Goal: Information Seeking & Learning: Learn about a topic

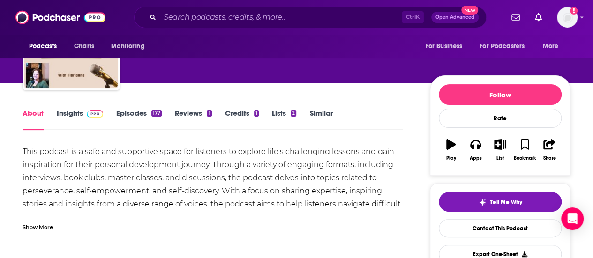
scroll to position [70, 0]
click at [91, 115] on img at bounding box center [95, 113] width 16 height 7
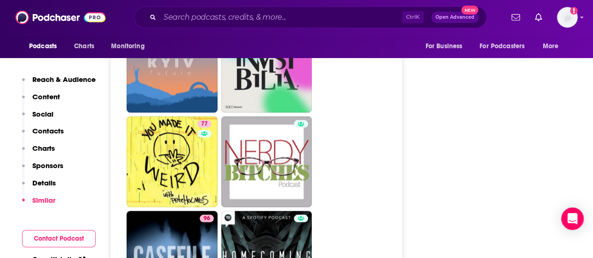
scroll to position [2613, 0]
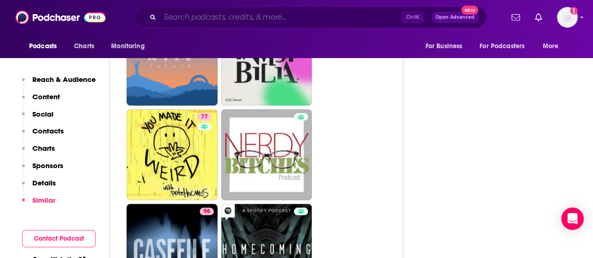
click at [272, 14] on input "Search podcasts, credits, & more..." at bounding box center [281, 17] width 242 height 15
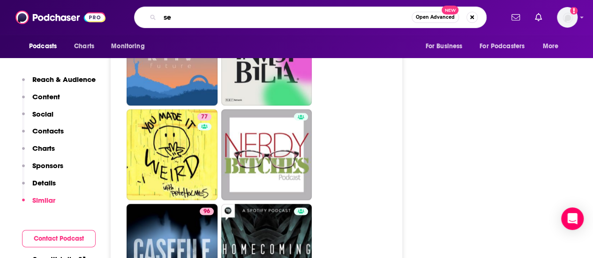
type input "s"
type input "w"
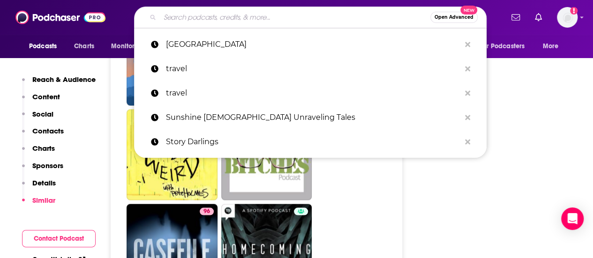
type input "t"
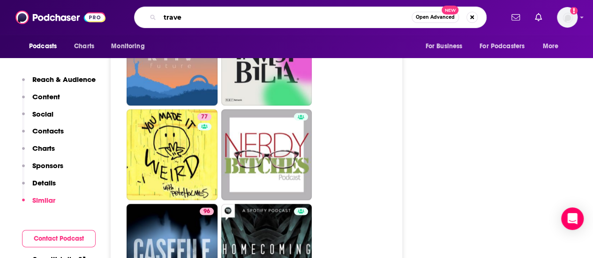
type input "travel"
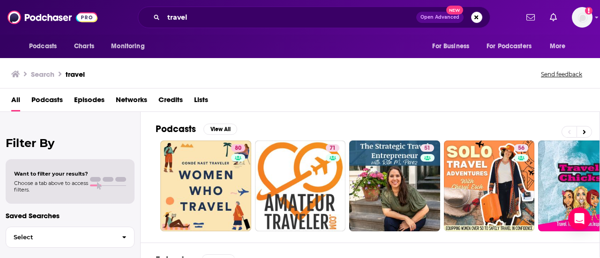
scroll to position [33, 0]
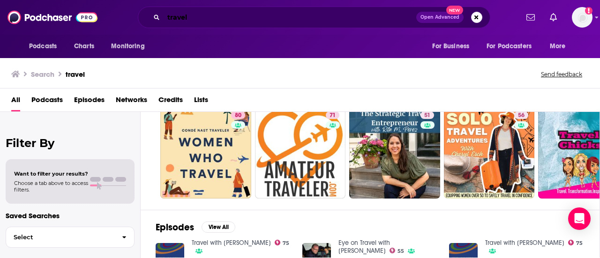
click at [214, 21] on input "travel" at bounding box center [290, 17] width 253 height 15
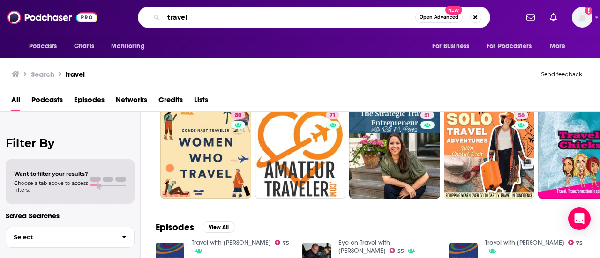
click at [214, 21] on input "travel" at bounding box center [290, 17] width 252 height 15
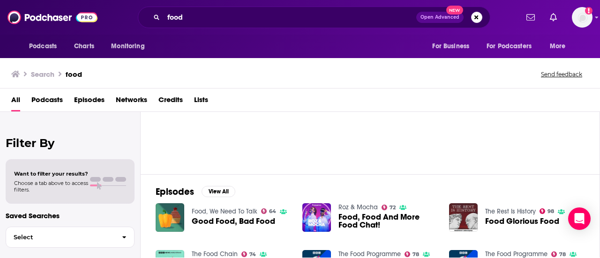
scroll to position [142, 0]
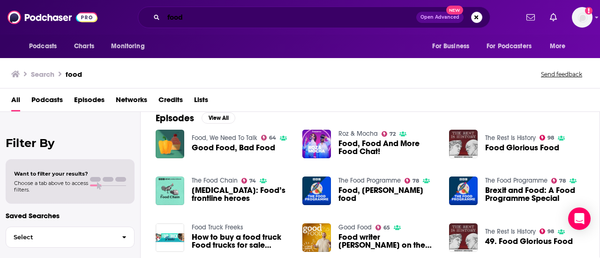
click at [253, 15] on input "food" at bounding box center [290, 17] width 253 height 15
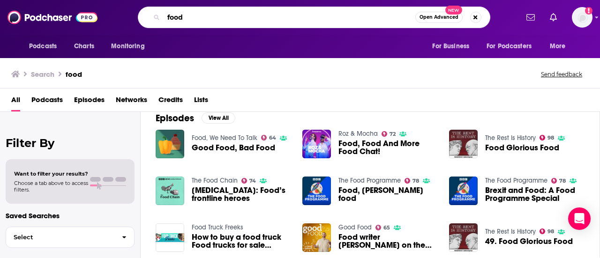
click at [253, 15] on input "food" at bounding box center [290, 17] width 252 height 15
type input "paella"
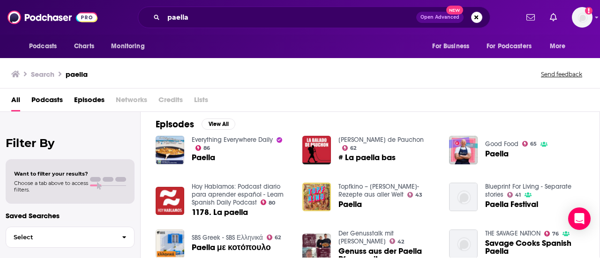
scroll to position [134, 0]
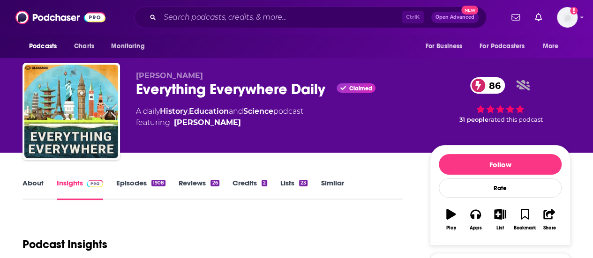
scroll to position [20, 0]
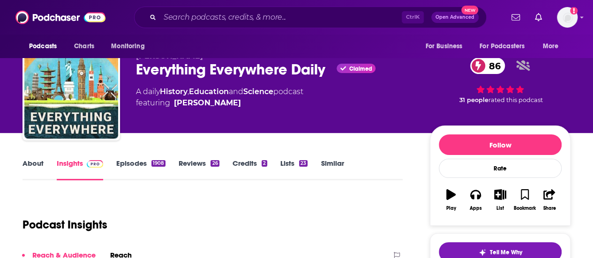
click at [156, 160] on link "Episodes 1908" at bounding box center [140, 170] width 49 height 22
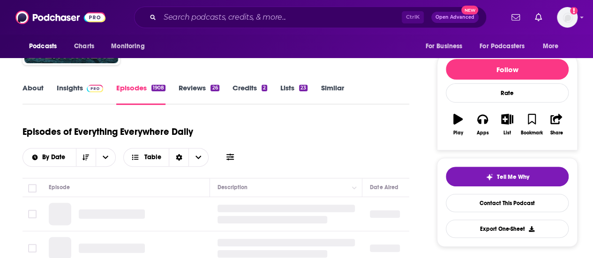
scroll to position [94, 0]
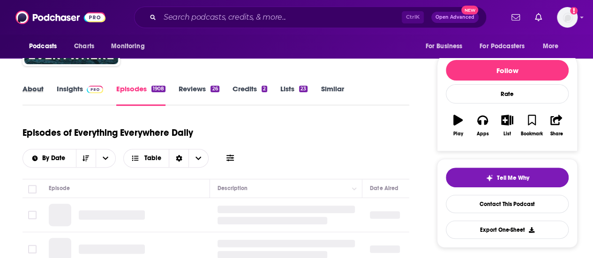
click at [45, 97] on div "About" at bounding box center [39, 95] width 34 height 22
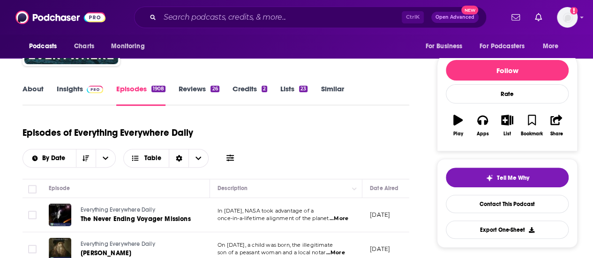
click at [35, 94] on link "About" at bounding box center [32, 95] width 21 height 22
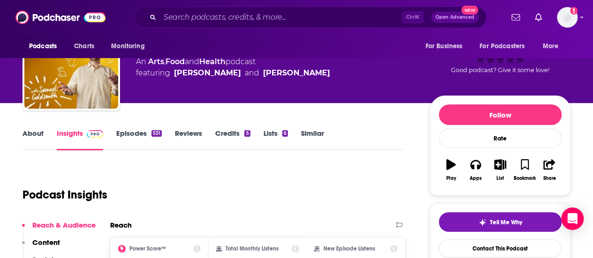
scroll to position [47, 0]
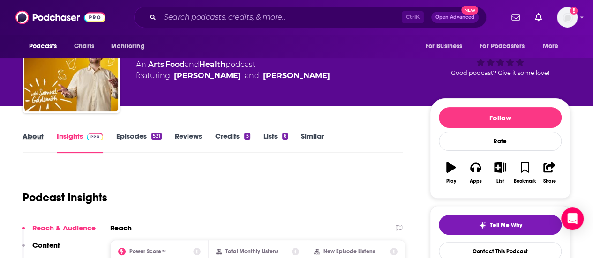
click at [44, 142] on div "About" at bounding box center [39, 143] width 34 height 22
click at [34, 141] on link "About" at bounding box center [32, 143] width 21 height 22
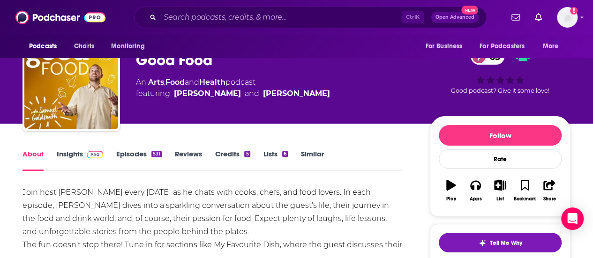
scroll to position [43, 0]
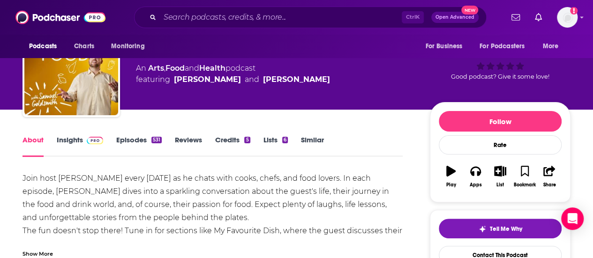
click at [135, 147] on link "Episodes 531" at bounding box center [138, 146] width 45 height 22
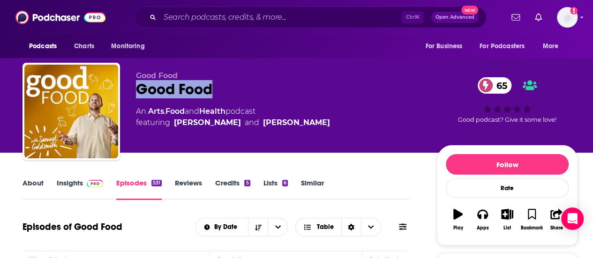
drag, startPoint x: 226, startPoint y: 91, endPoint x: 138, endPoint y: 93, distance: 88.1
click at [138, 93] on div "Good Food 65" at bounding box center [279, 89] width 286 height 18
click at [32, 182] on link "About" at bounding box center [32, 190] width 21 height 22
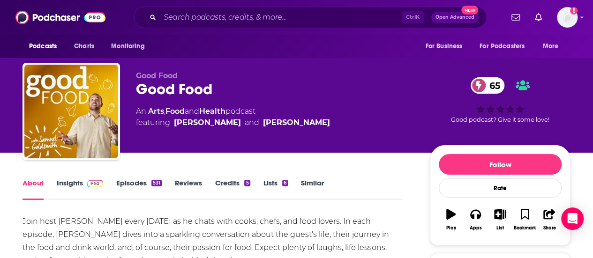
scroll to position [40, 0]
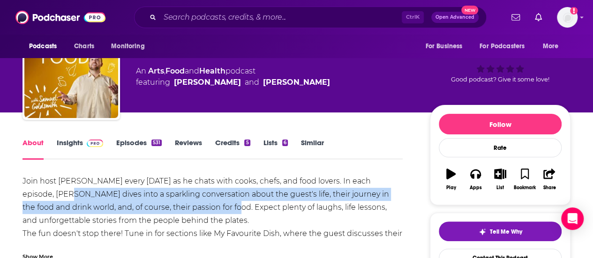
drag, startPoint x: 54, startPoint y: 194, endPoint x: 202, endPoint y: 211, distance: 149.1
copy div "Samuel dives into a sparkling conversation about the guest's life, their journe…"
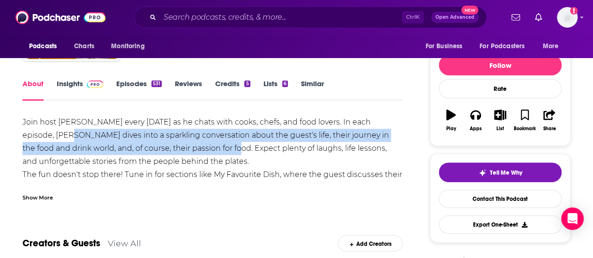
scroll to position [102, 0]
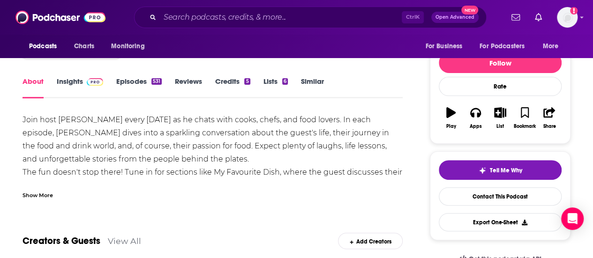
click at [47, 196] on div "Show More" at bounding box center [37, 194] width 30 height 9
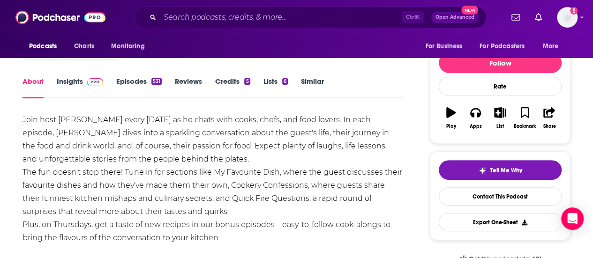
scroll to position [123, 0]
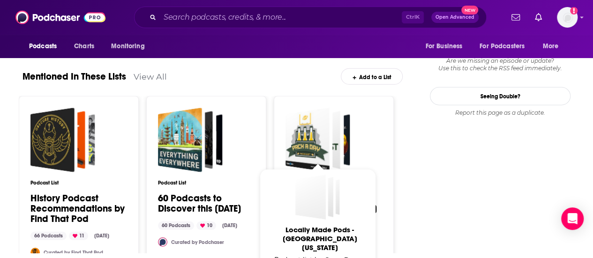
scroll to position [1355, 0]
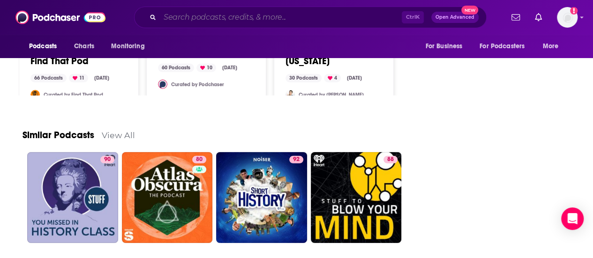
click at [179, 18] on input "Search podcasts, credits, & more..." at bounding box center [281, 17] width 242 height 15
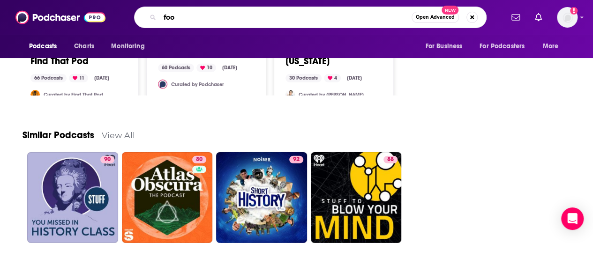
type input "food"
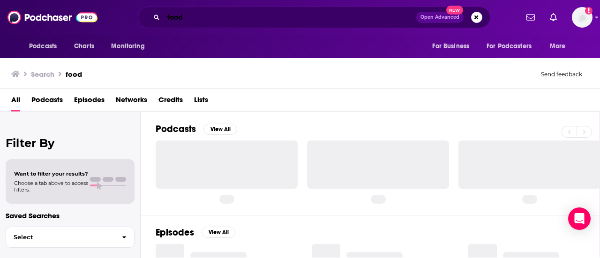
click at [196, 19] on input "food" at bounding box center [290, 17] width 253 height 15
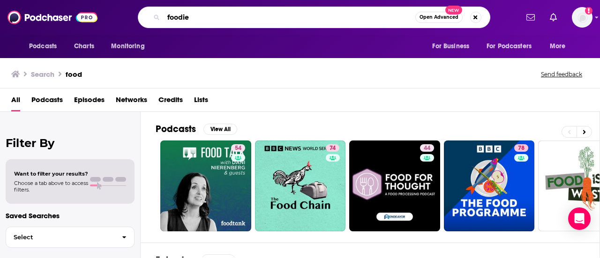
type input "foodie"
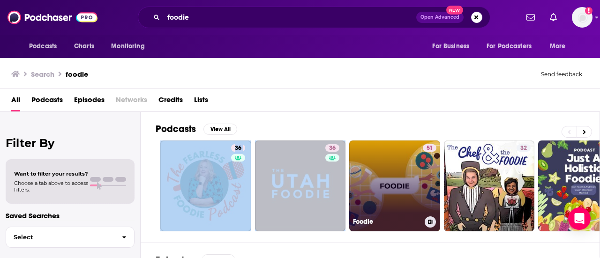
drag, startPoint x: 272, startPoint y: 139, endPoint x: 381, endPoint y: 200, distance: 125.4
click at [381, 200] on div "Podcasts View All 36 36 51 Foodie 32 30 + 1k" at bounding box center [378, 177] width 444 height 131
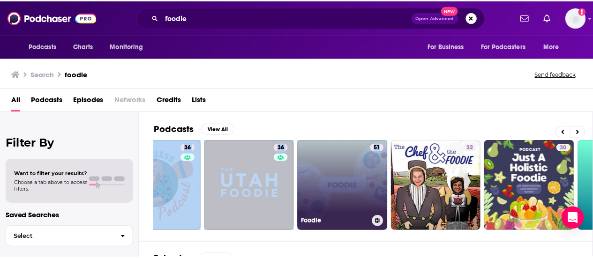
scroll to position [57, 0]
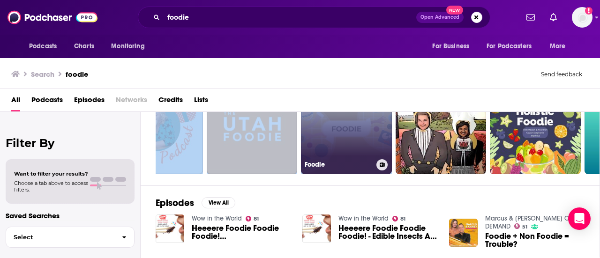
click at [357, 135] on link "51 Foodie" at bounding box center [346, 128] width 91 height 91
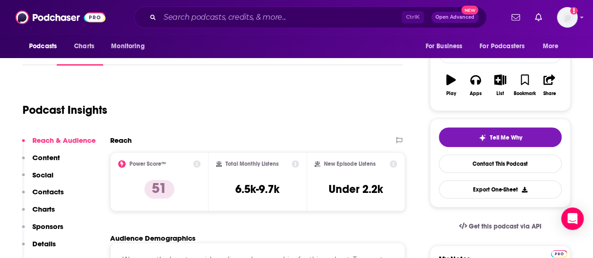
scroll to position [112, 0]
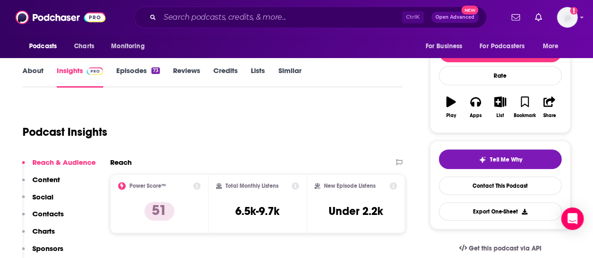
click at [134, 71] on link "Episodes 73" at bounding box center [138, 77] width 44 height 22
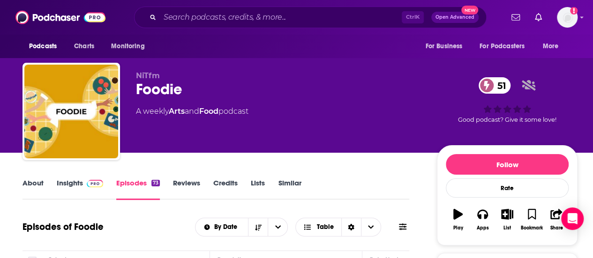
click at [32, 183] on link "About" at bounding box center [32, 190] width 21 height 22
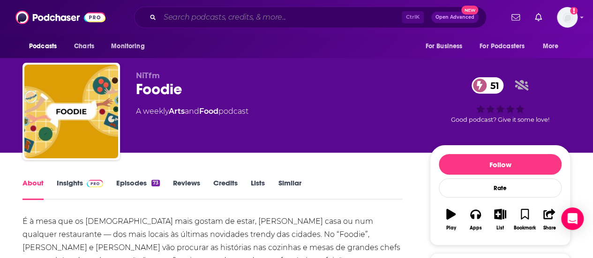
click at [219, 15] on input "Search podcasts, credits, & more..." at bounding box center [281, 17] width 242 height 15
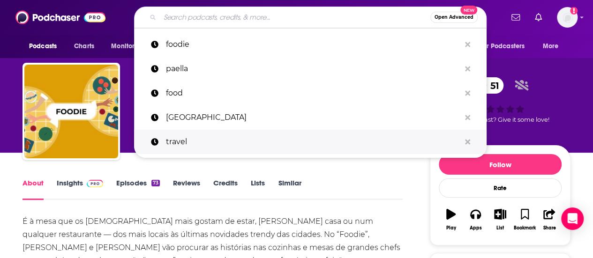
click at [174, 145] on p "travel" at bounding box center [313, 142] width 294 height 24
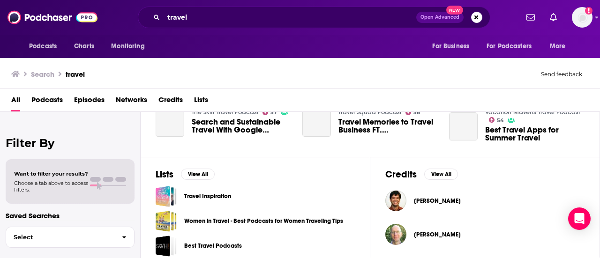
scroll to position [258, 0]
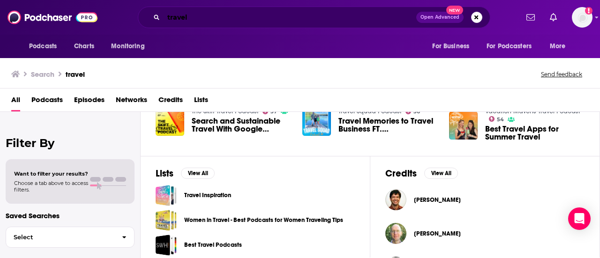
click at [223, 16] on input "travel" at bounding box center [290, 17] width 253 height 15
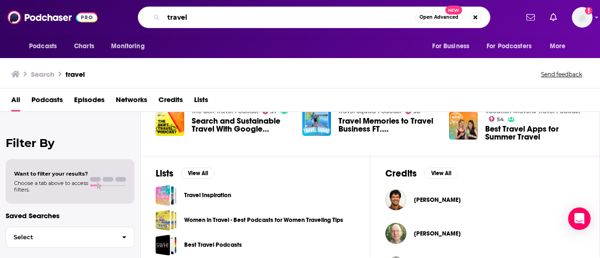
click at [231, 17] on input "travel" at bounding box center [290, 17] width 252 height 15
type input "travel food"
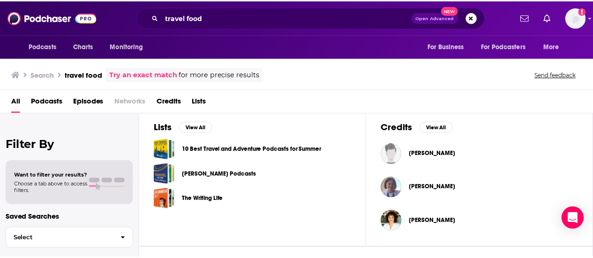
scroll to position [304, 0]
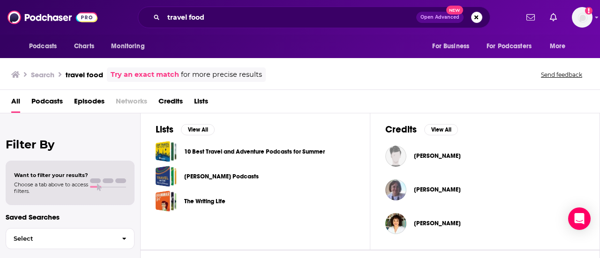
click at [315, 147] on link "10 Best Travel and Adventure Podcasts for Summer" at bounding box center [254, 152] width 141 height 10
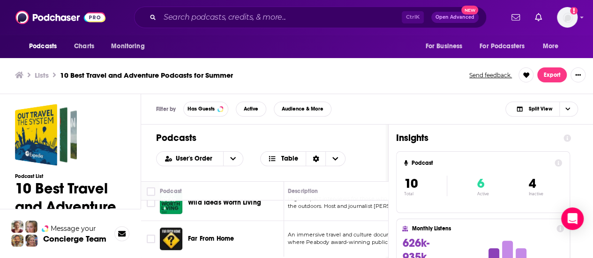
scroll to position [313, 0]
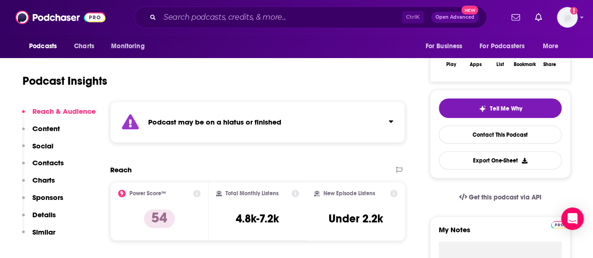
scroll to position [57, 0]
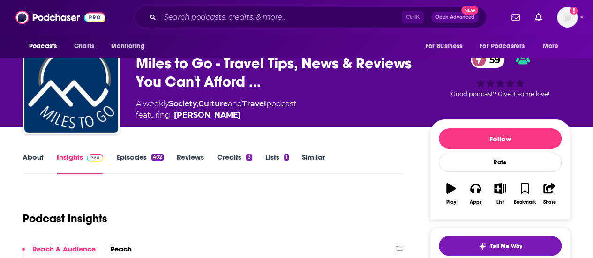
scroll to position [21, 0]
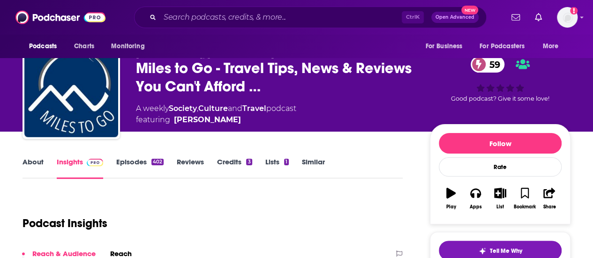
click at [41, 159] on link "About" at bounding box center [32, 168] width 21 height 22
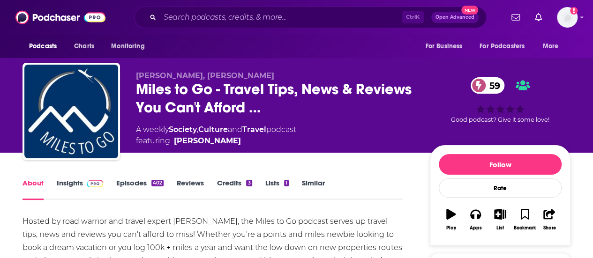
scroll to position [59, 0]
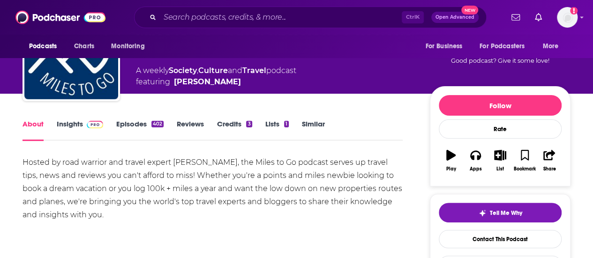
click at [130, 123] on link "Episodes 402" at bounding box center [139, 130] width 47 height 22
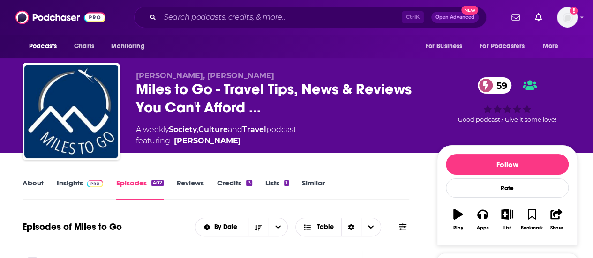
scroll to position [141, 0]
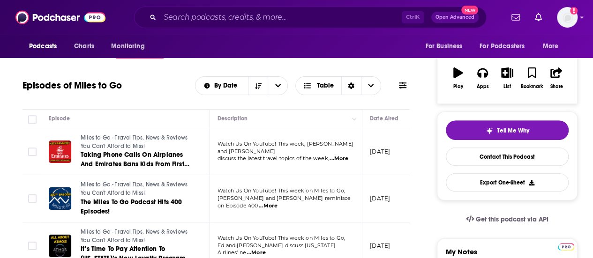
click at [337, 156] on span "...More" at bounding box center [338, 158] width 19 height 7
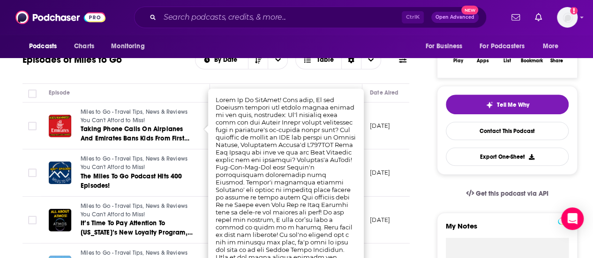
scroll to position [168, 0]
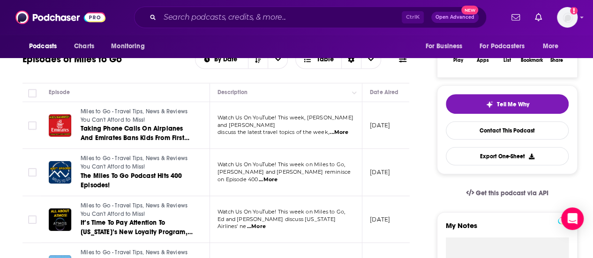
click at [192, 80] on div "Episodes of Miles to Go By Date Table" at bounding box center [215, 65] width 387 height 36
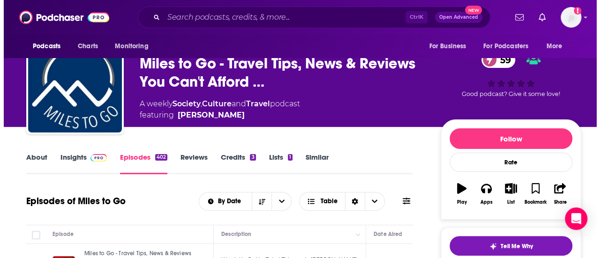
scroll to position [0, 0]
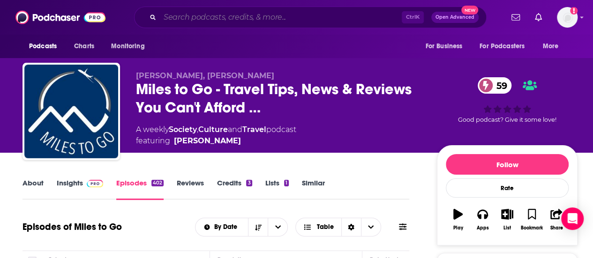
click at [277, 21] on input "Search podcasts, credits, & more..." at bounding box center [281, 17] width 242 height 15
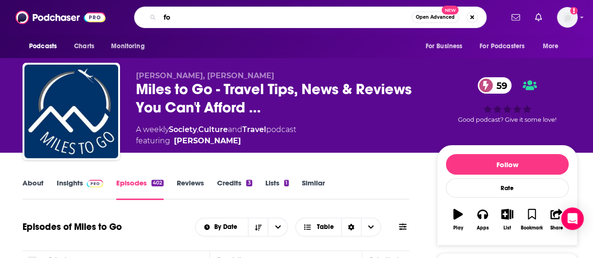
type input "f"
type input "cooking"
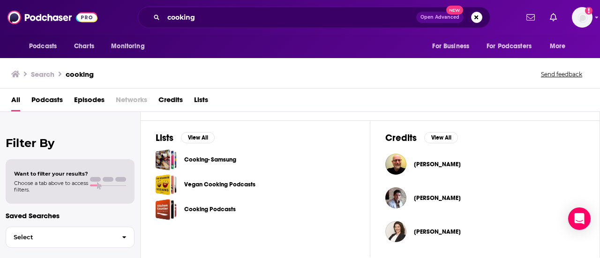
scroll to position [454, 0]
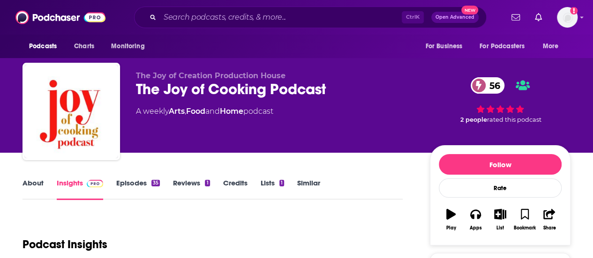
scroll to position [112, 0]
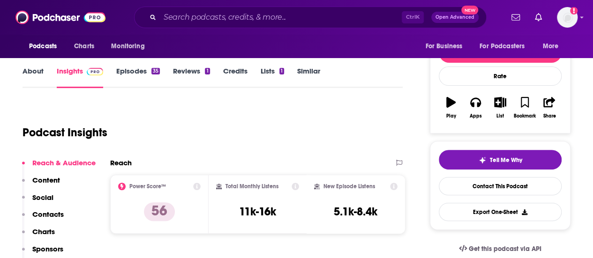
click at [134, 79] on link "Episodes 35" at bounding box center [138, 78] width 44 height 22
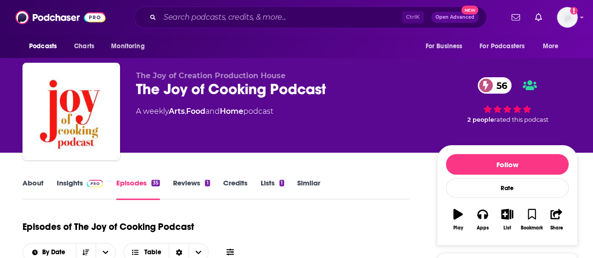
scroll to position [140, 0]
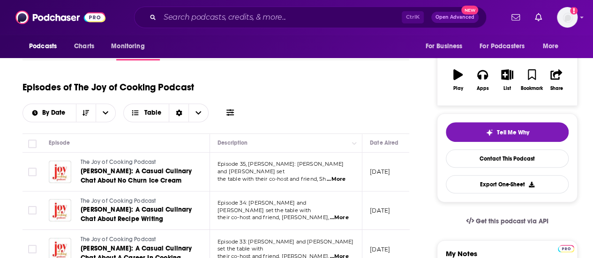
click at [337, 177] on span "...More" at bounding box center [336, 179] width 19 height 7
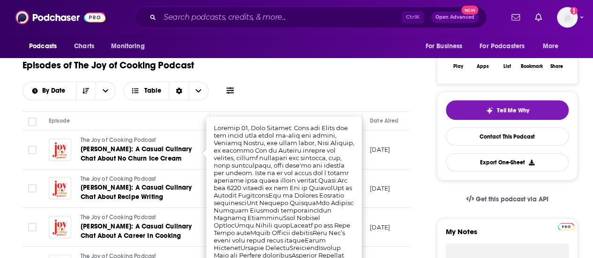
scroll to position [162, 0]
click at [265, 86] on div "Episodes of The Joy of Cooking Podcast By Date Table" at bounding box center [215, 76] width 387 height 47
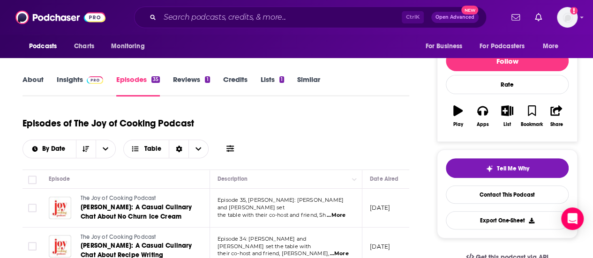
scroll to position [0, 0]
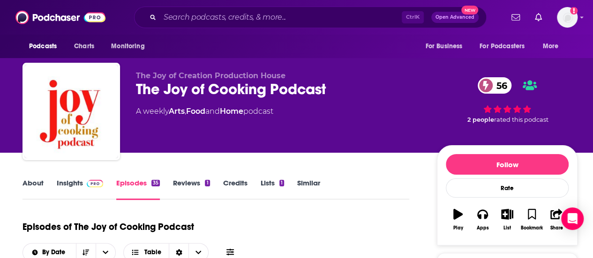
click at [194, 184] on link "Reviews 1" at bounding box center [191, 190] width 37 height 22
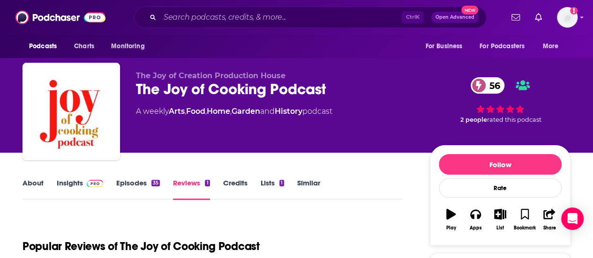
click at [58, 185] on link "Insights" at bounding box center [80, 190] width 46 height 22
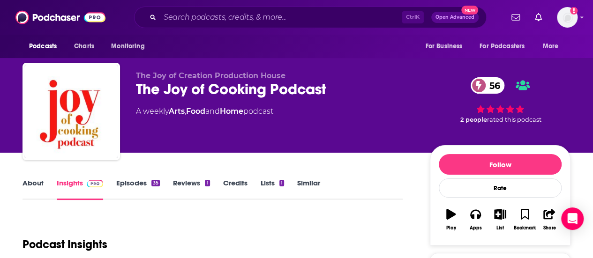
click at [41, 186] on link "About" at bounding box center [32, 190] width 21 height 22
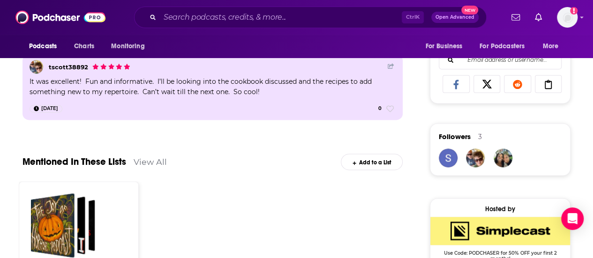
scroll to position [598, 0]
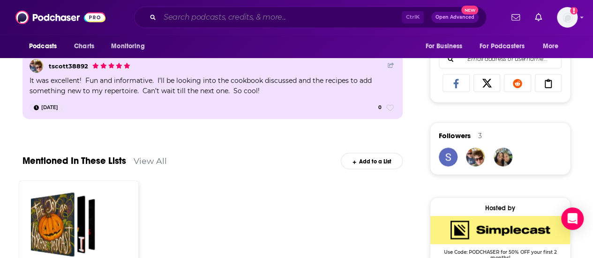
click at [261, 15] on input "Search podcasts, credits, & more..." at bounding box center [281, 17] width 242 height 15
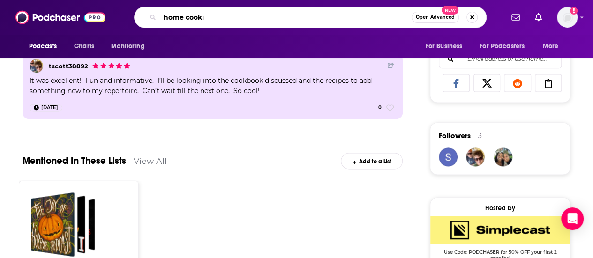
type input "home cook"
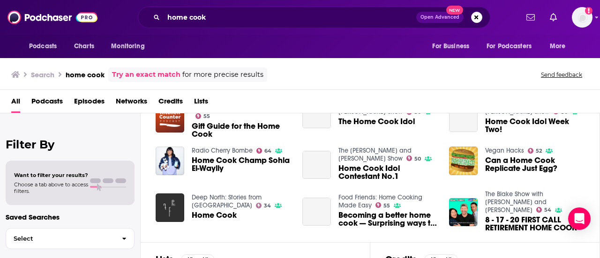
scroll to position [150, 0]
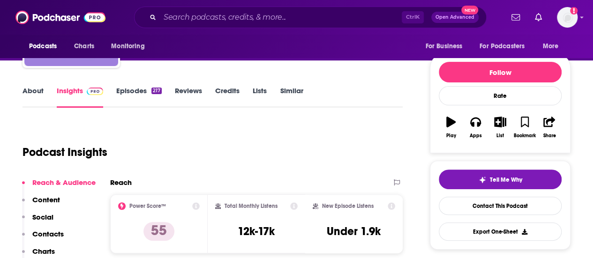
scroll to position [21, 0]
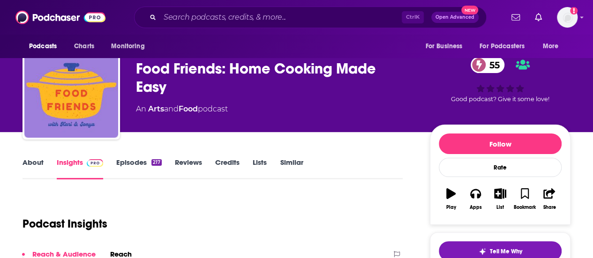
click at [38, 165] on link "About" at bounding box center [32, 169] width 21 height 22
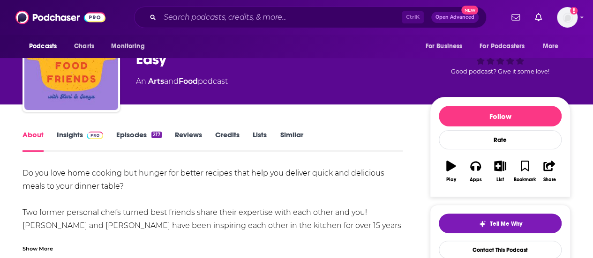
scroll to position [49, 0]
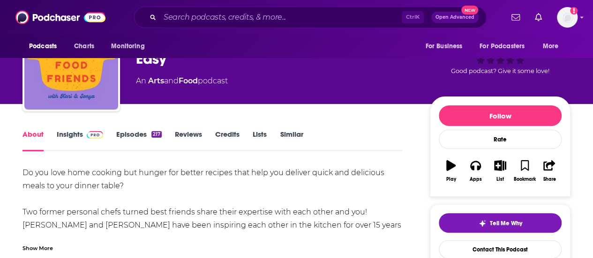
click at [131, 139] on link "Episodes 217" at bounding box center [138, 141] width 45 height 22
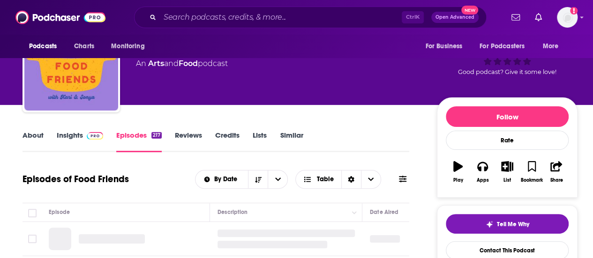
scroll to position [123, 0]
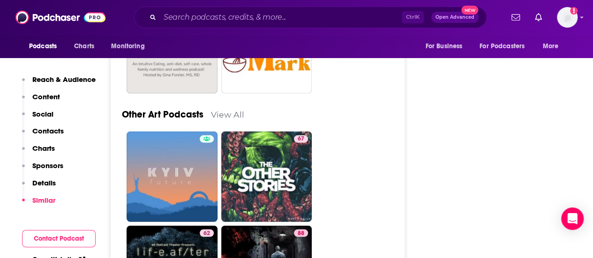
scroll to position [2901, 0]
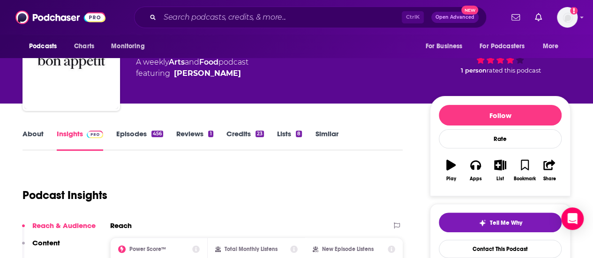
scroll to position [38, 0]
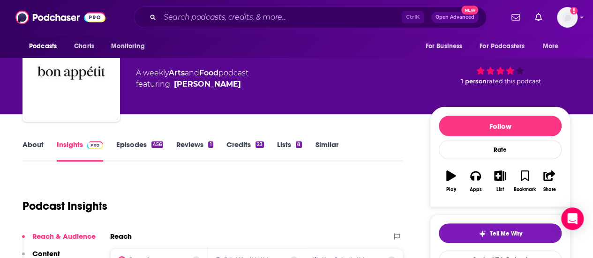
click at [139, 140] on link "Episodes 456" at bounding box center [139, 151] width 47 height 22
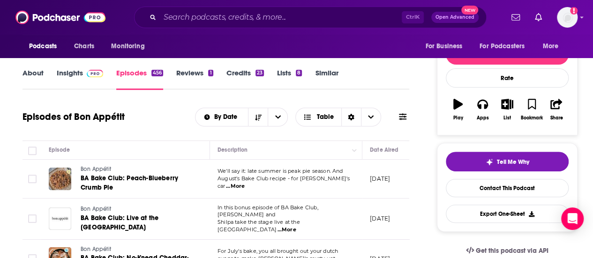
scroll to position [109, 0]
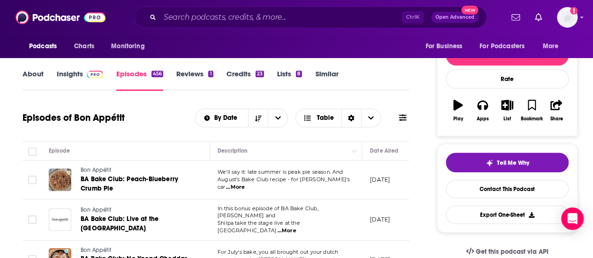
click at [41, 78] on link "About" at bounding box center [32, 80] width 21 height 22
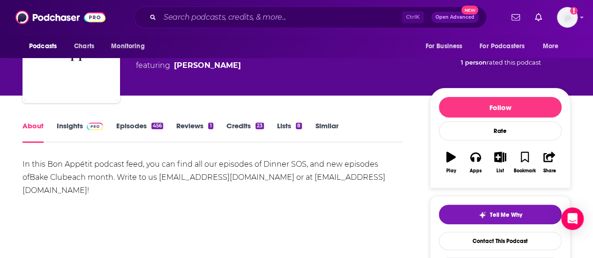
scroll to position [58, 0]
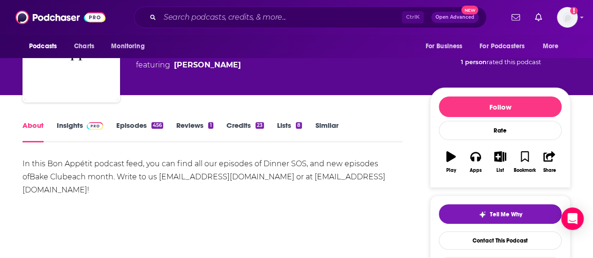
click at [132, 125] on link "Episodes 456" at bounding box center [139, 132] width 47 height 22
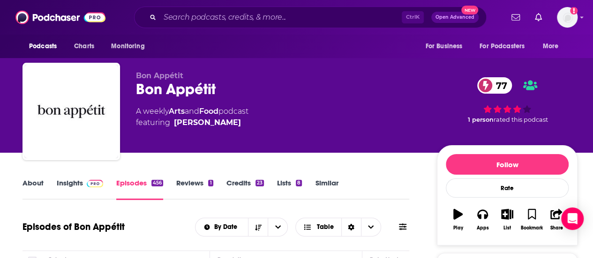
scroll to position [171, 0]
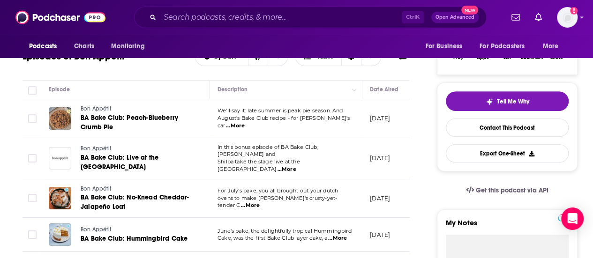
click at [245, 123] on span "...More" at bounding box center [235, 125] width 19 height 7
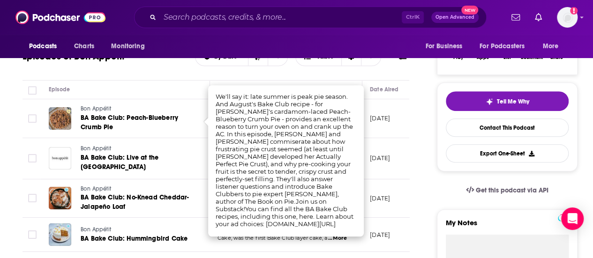
click at [270, 241] on td "June's bake, the delightfully tropical Hummingbird Cake, was the first Bake Clu…" at bounding box center [286, 235] width 152 height 34
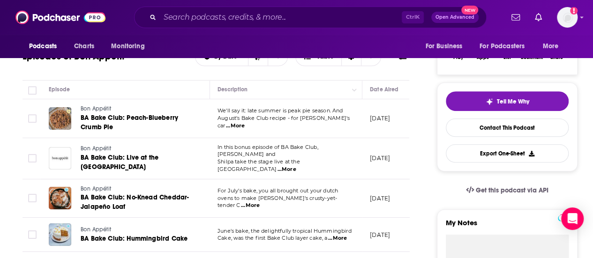
scroll to position [275, 0]
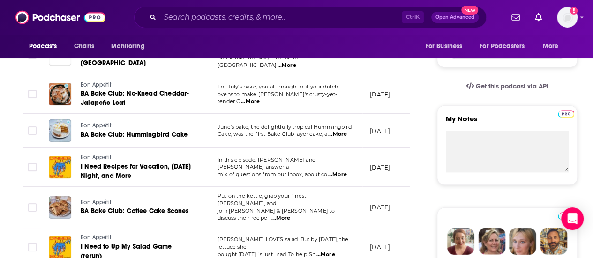
click at [335, 251] on span "...More" at bounding box center [325, 254] width 19 height 7
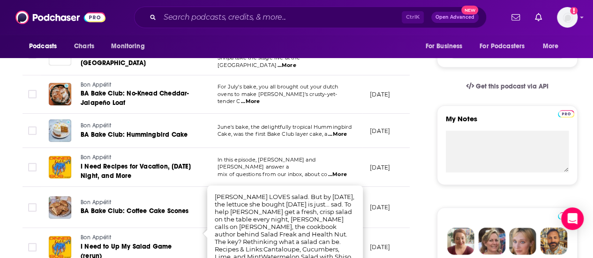
click at [292, 172] on td "In this episode, Chris and Amiel Stanek answer a mix of questions from our inbo…" at bounding box center [286, 167] width 152 height 39
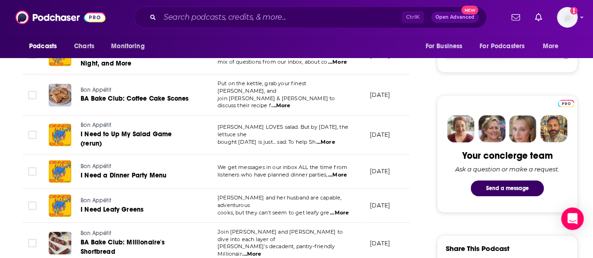
scroll to position [387, 0]
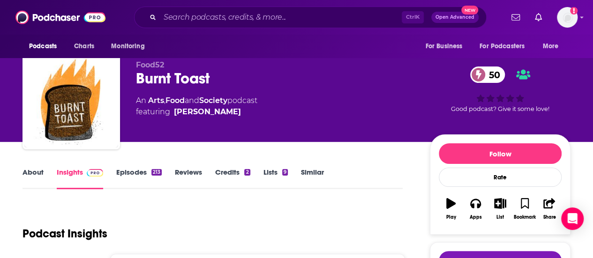
scroll to position [5, 0]
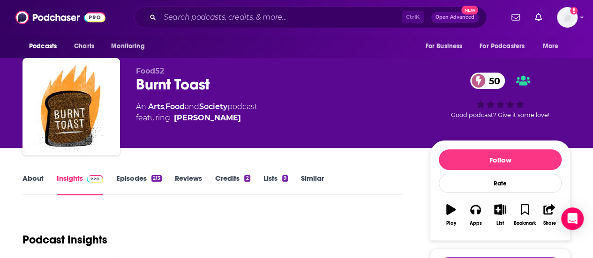
click at [175, 104] on link "Food" at bounding box center [174, 106] width 19 height 9
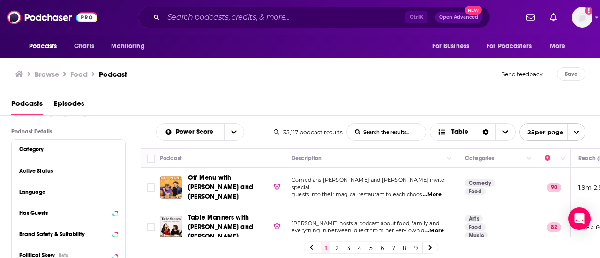
scroll to position [60, 0]
click at [39, 173] on div "Active Status" at bounding box center [56, 170] width 74 height 7
click at [74, 171] on span "All" at bounding box center [64, 170] width 88 height 12
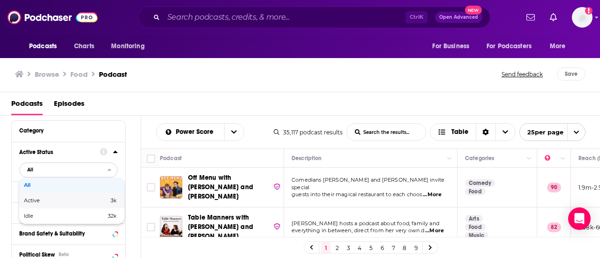
click at [67, 199] on span "Active" at bounding box center [49, 200] width 50 height 5
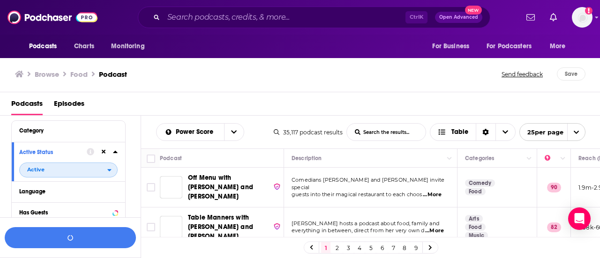
scroll to position [101, 0]
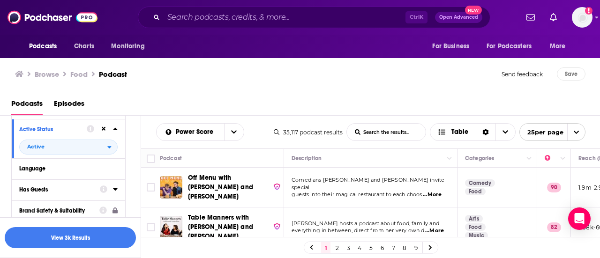
click at [52, 192] on div "Has Guests" at bounding box center [56, 189] width 74 height 7
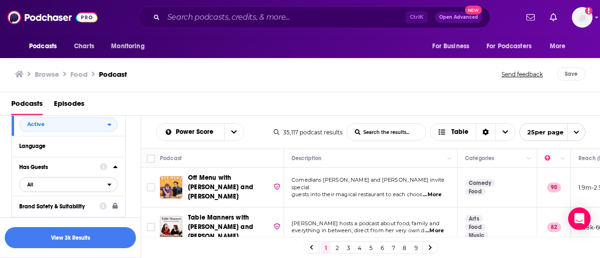
click at [95, 184] on span "All" at bounding box center [64, 185] width 88 height 12
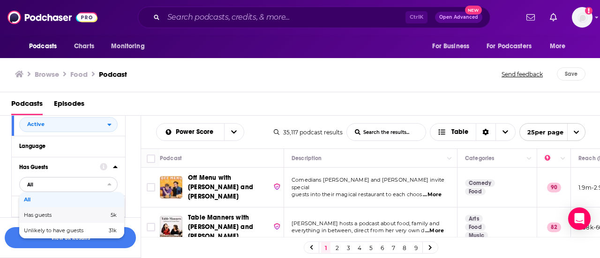
click at [75, 215] on span "Has guests" at bounding box center [52, 215] width 56 height 5
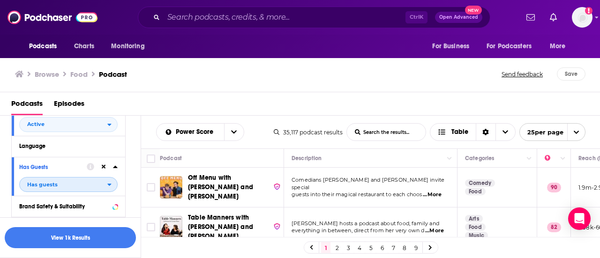
scroll to position [156, 0]
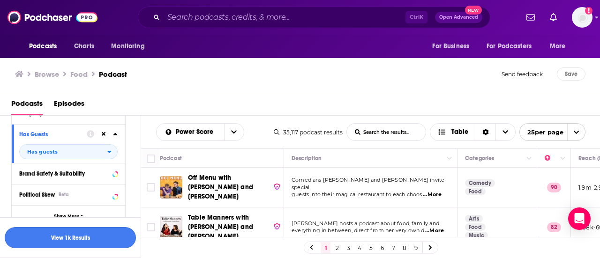
click at [93, 232] on button "View 1k Results" at bounding box center [70, 237] width 131 height 21
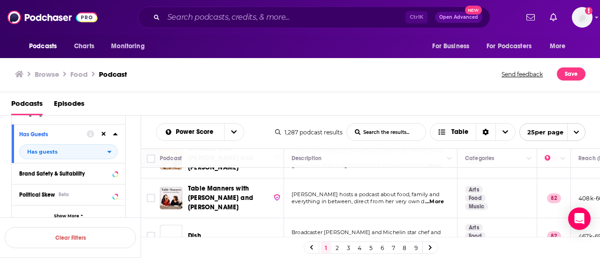
scroll to position [32, 0]
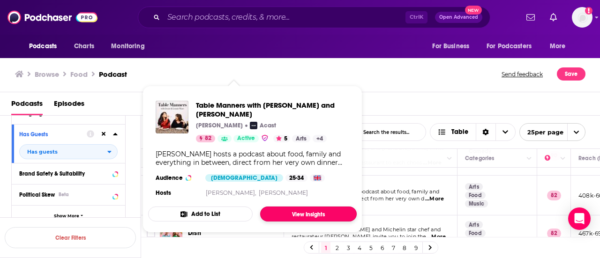
drag, startPoint x: 201, startPoint y: 181, endPoint x: 285, endPoint y: 207, distance: 88.2
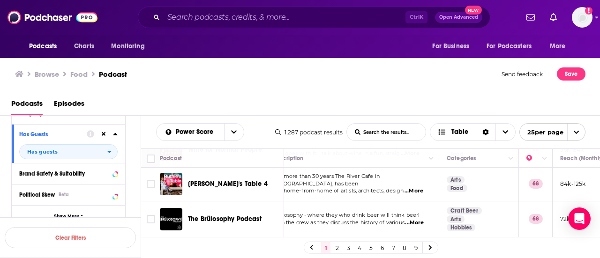
scroll to position [828, 18]
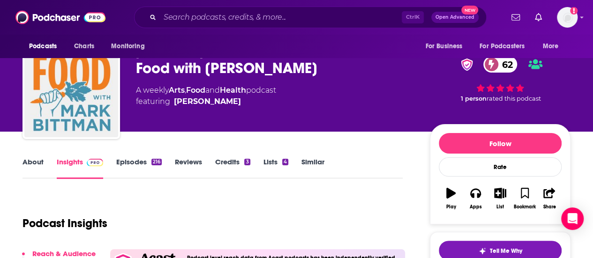
scroll to position [20, 0]
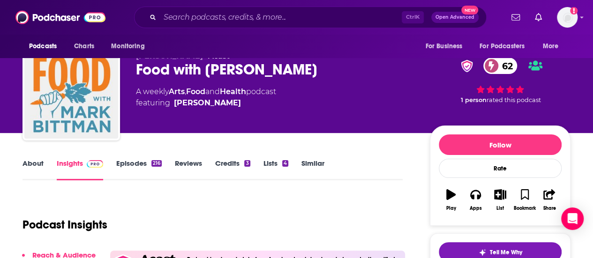
click at [41, 164] on link "About" at bounding box center [32, 170] width 21 height 22
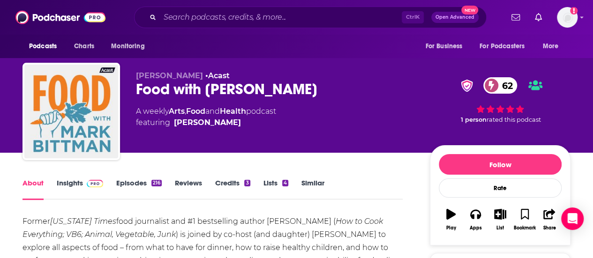
scroll to position [48, 0]
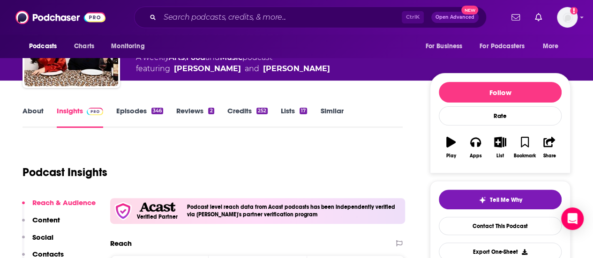
scroll to position [71, 0]
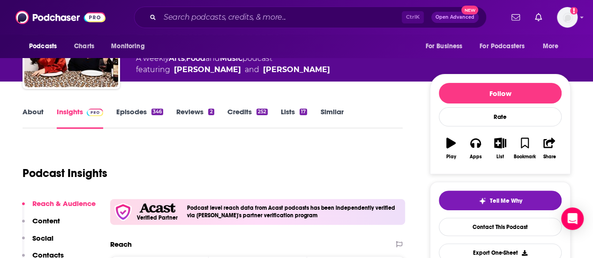
click at [38, 111] on link "About" at bounding box center [32, 118] width 21 height 22
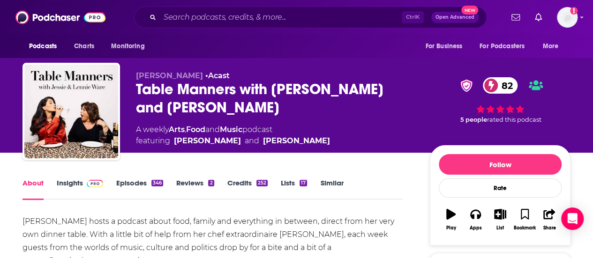
scroll to position [35, 0]
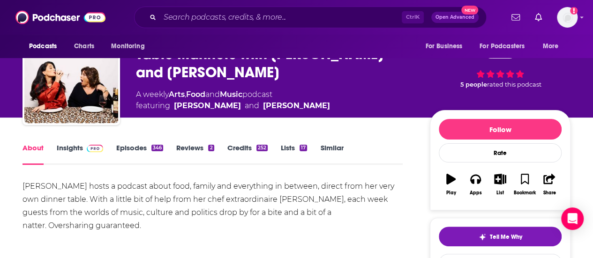
click at [121, 150] on link "Episodes 346" at bounding box center [139, 154] width 47 height 22
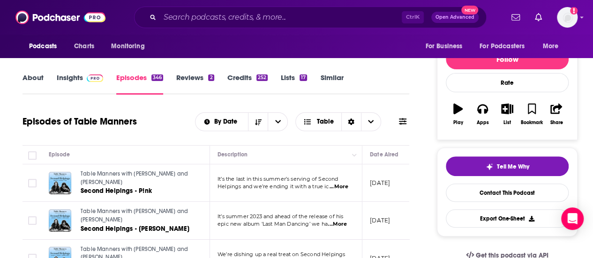
scroll to position [106, 0]
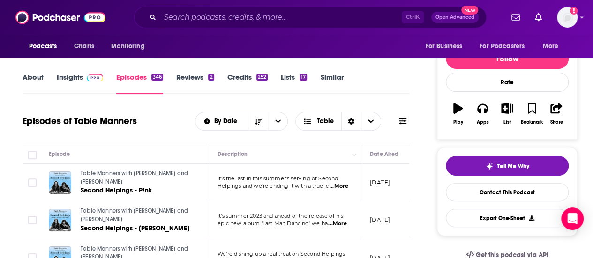
click at [335, 187] on span "...More" at bounding box center [338, 186] width 19 height 7
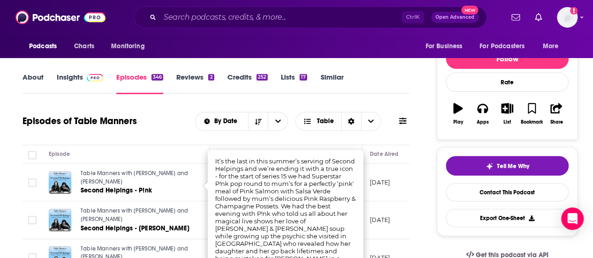
scroll to position [145, 0]
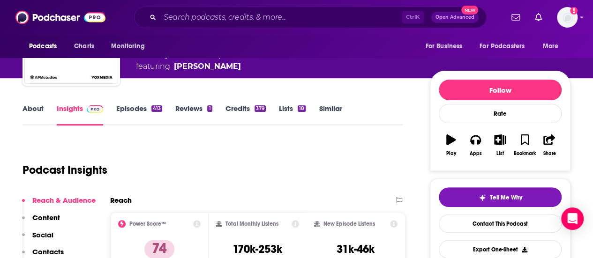
scroll to position [75, 0]
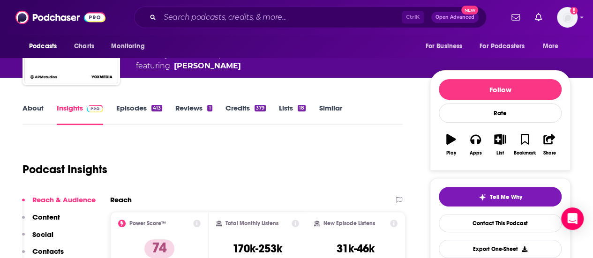
click at [37, 116] on link "About" at bounding box center [32, 115] width 21 height 22
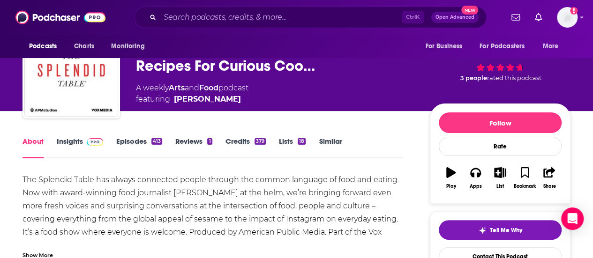
scroll to position [43, 0]
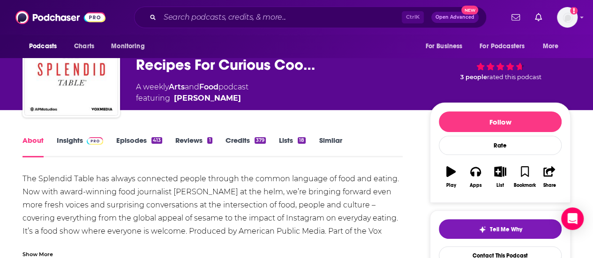
click at [151, 144] on link "Episodes 413" at bounding box center [139, 147] width 46 height 22
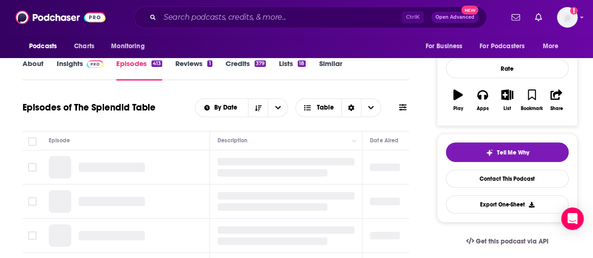
scroll to position [121, 0]
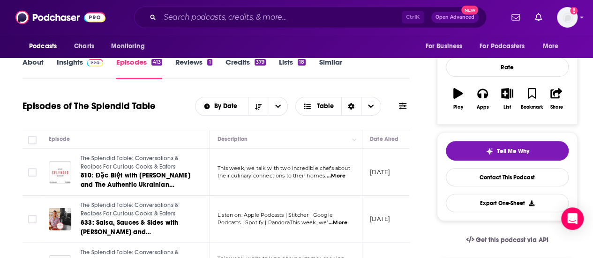
click at [338, 177] on span "...More" at bounding box center [336, 175] width 19 height 7
click at [395, 208] on td "[DATE]" at bounding box center [392, 219] width 61 height 47
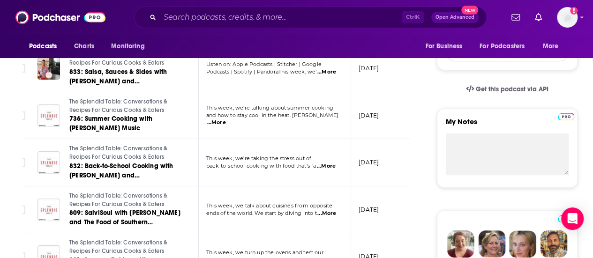
scroll to position [325, 0]
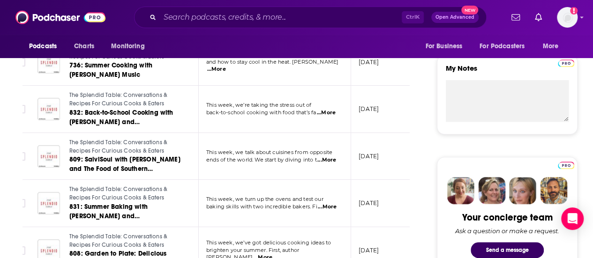
click at [329, 162] on span "...More" at bounding box center [326, 159] width 19 height 7
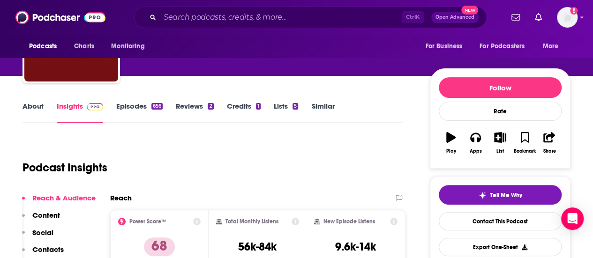
scroll to position [69, 0]
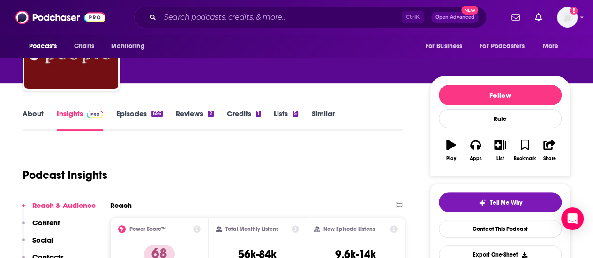
click at [32, 118] on link "About" at bounding box center [32, 120] width 21 height 22
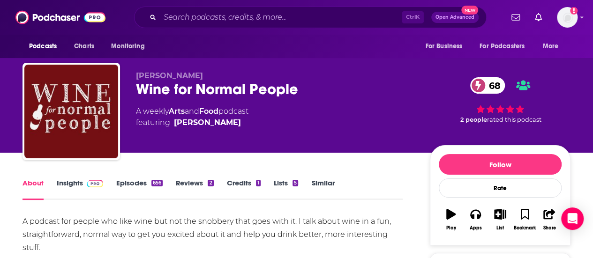
scroll to position [57, 0]
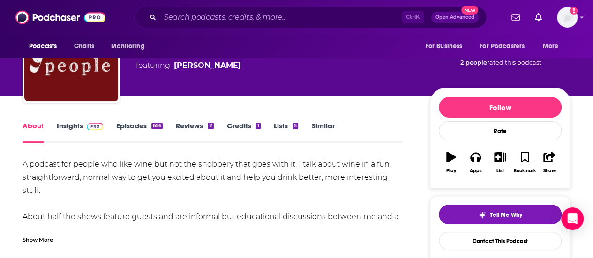
click at [37, 236] on div "Show More" at bounding box center [37, 239] width 30 height 9
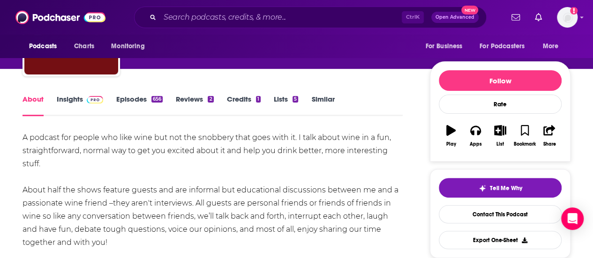
scroll to position [84, 0]
